Goal: Navigation & Orientation: Find specific page/section

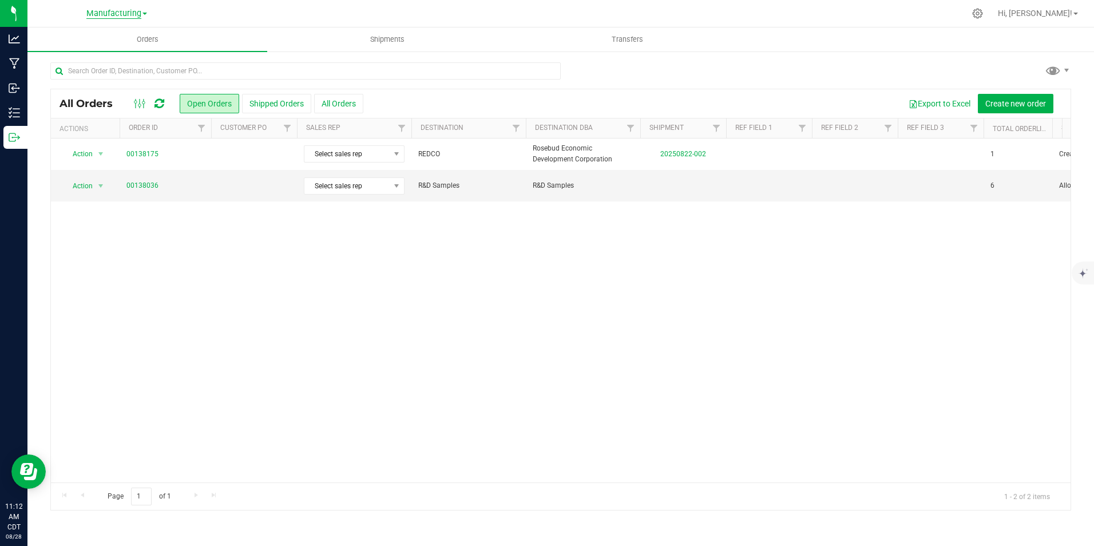
click at [121, 17] on span "Manufacturing" at bounding box center [113, 14] width 55 height 10
click at [94, 34] on link "Cultivation" at bounding box center [116, 40] width 167 height 15
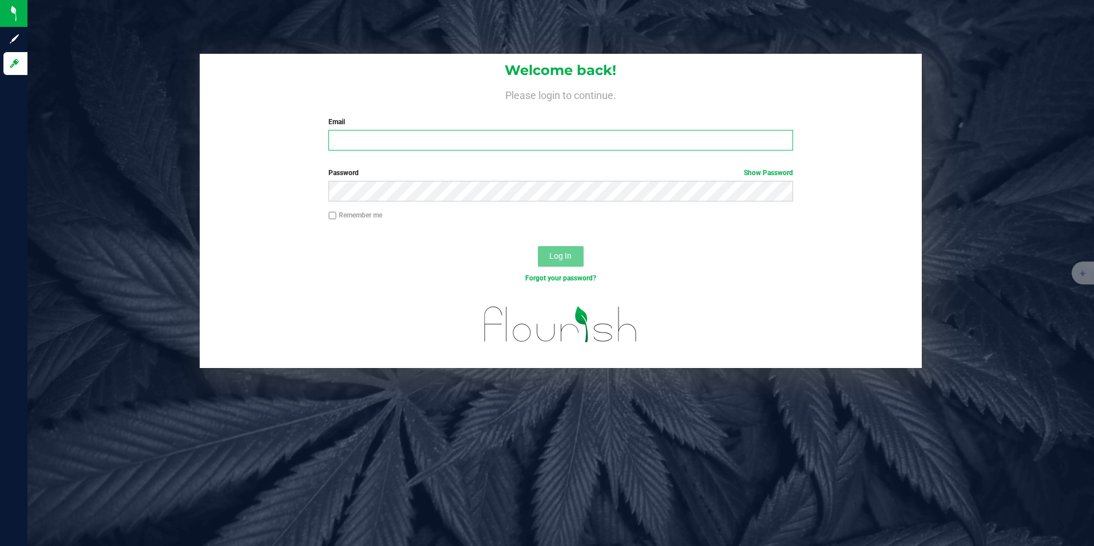
drag, startPoint x: 420, startPoint y: 136, endPoint x: 418, endPoint y: 145, distance: 10.0
click at [420, 136] on input "Email" at bounding box center [560, 140] width 465 height 21
type input "[PERSON_NAME][EMAIL_ADDRESS][PERSON_NAME][DOMAIN_NAME]"
click at [538, 246] on button "Log In" at bounding box center [561, 256] width 46 height 21
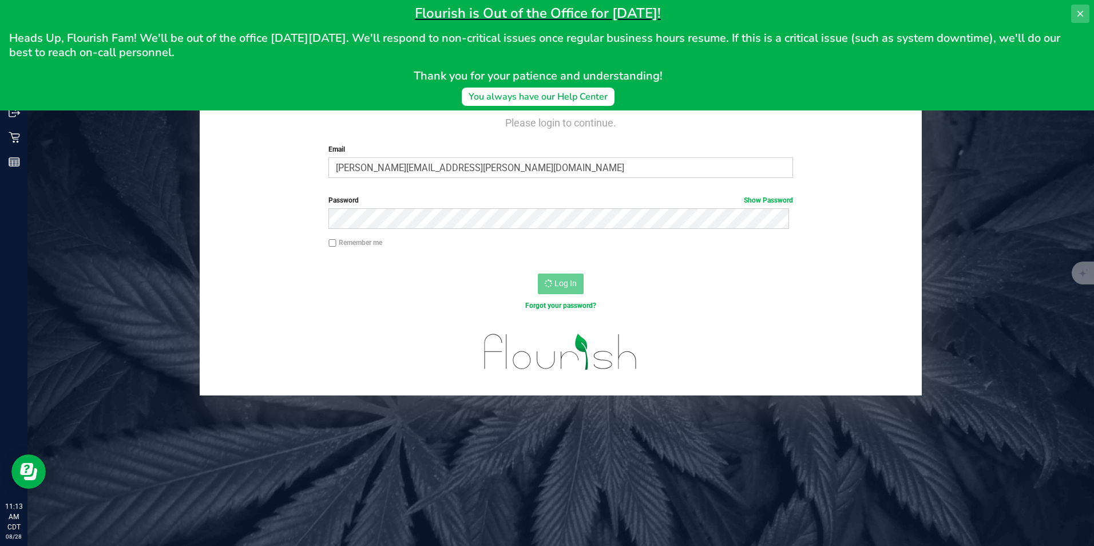
click at [1084, 13] on icon at bounding box center [1079, 13] width 9 height 9
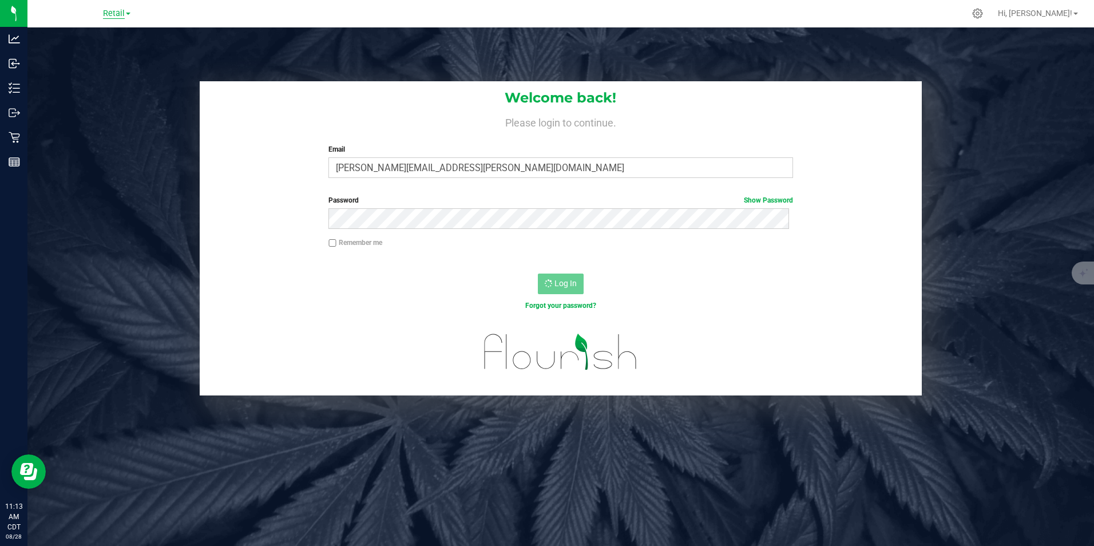
click at [122, 16] on span "Retail" at bounding box center [114, 14] width 22 height 10
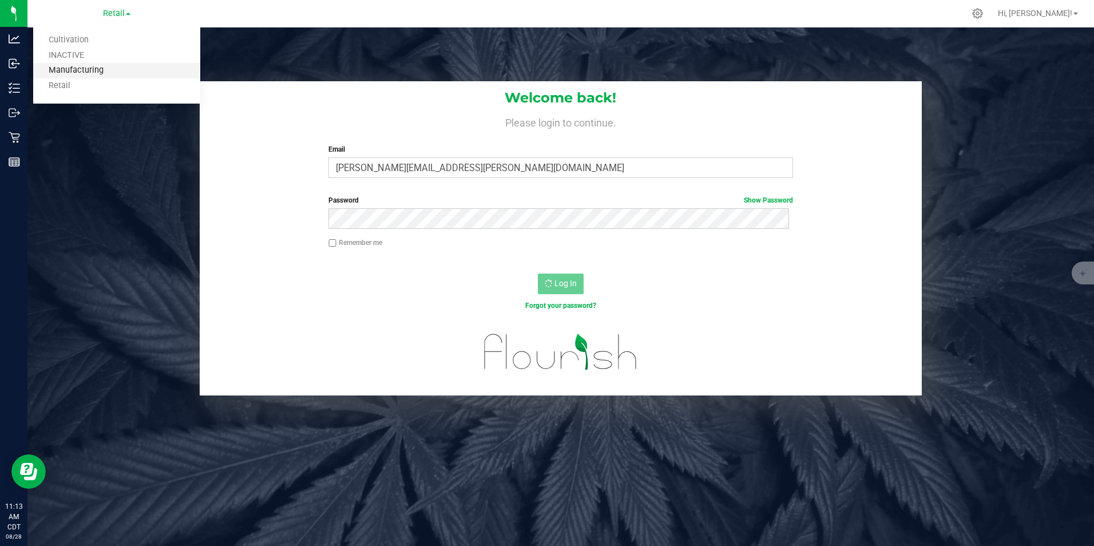
click at [107, 74] on link "Manufacturing" at bounding box center [116, 70] width 167 height 15
